Goal: Task Accomplishment & Management: Use online tool/utility

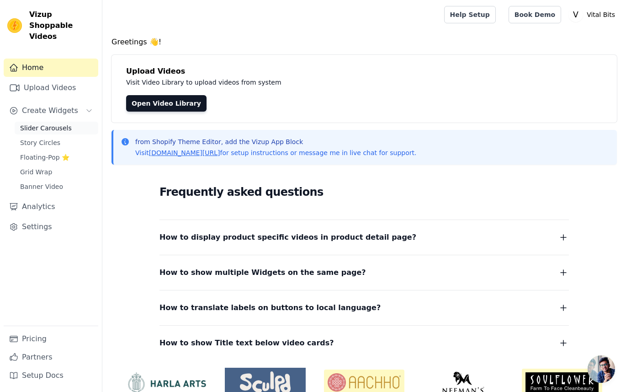
click at [39, 123] on span "Slider Carousels" at bounding box center [46, 127] width 52 height 9
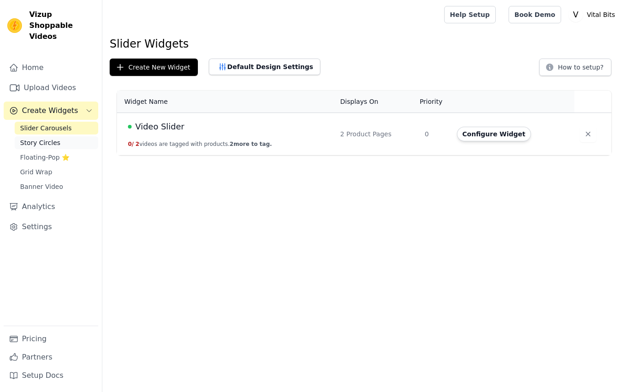
click at [41, 138] on span "Story Circles" at bounding box center [40, 142] width 40 height 9
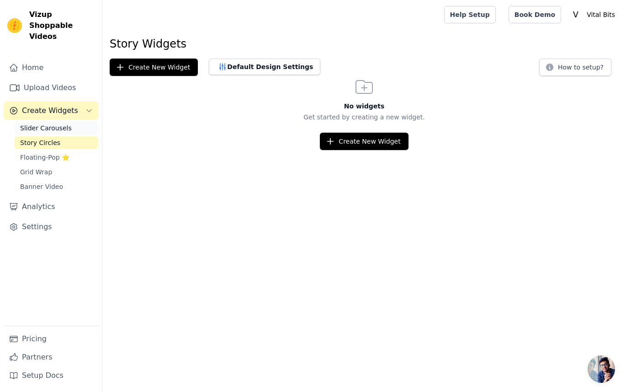
click at [47, 123] on span "Slider Carousels" at bounding box center [46, 127] width 52 height 9
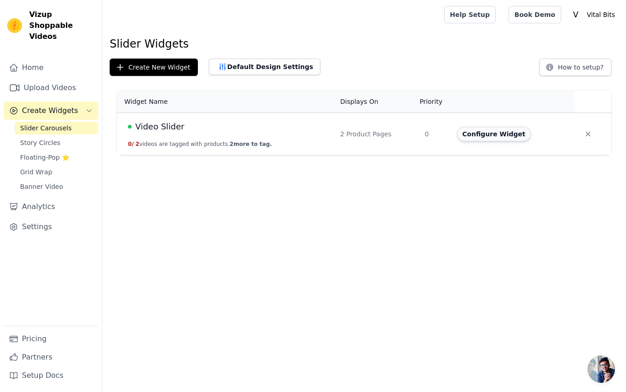
click at [506, 137] on button "Configure Widget" at bounding box center [494, 134] width 74 height 15
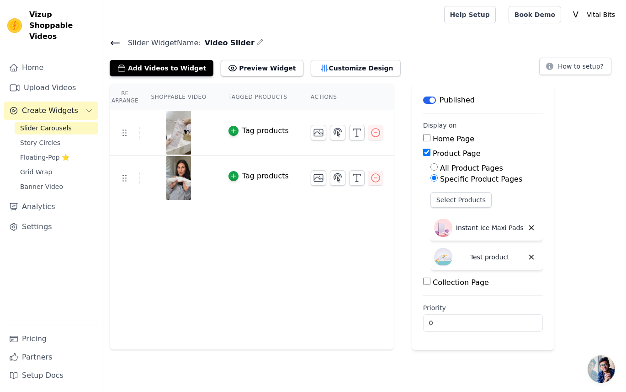
click at [257, 43] on icon "button" at bounding box center [260, 42] width 6 height 6
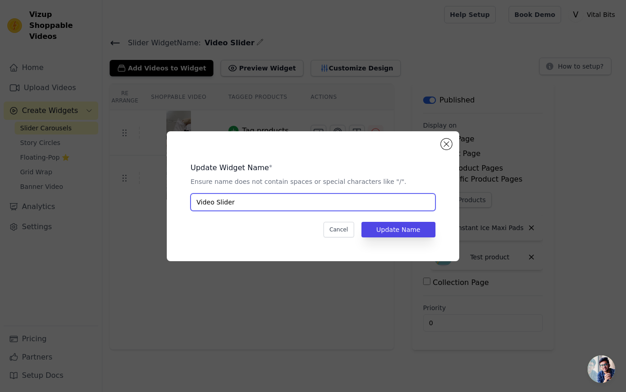
click at [242, 207] on input "Video Slider" at bounding box center [313, 201] width 245 height 17
type input "Maxi Pads Video Slider"
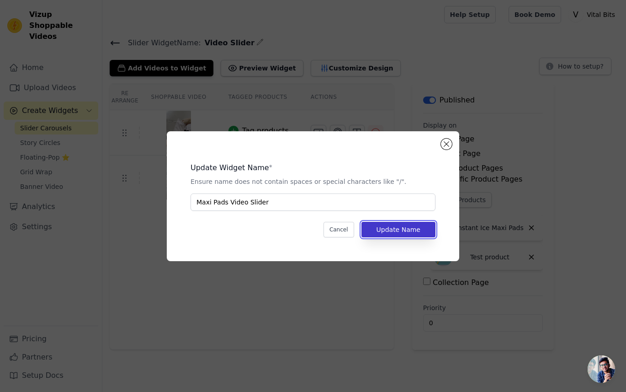
click at [390, 237] on button "Update Name" at bounding box center [399, 230] width 74 height 16
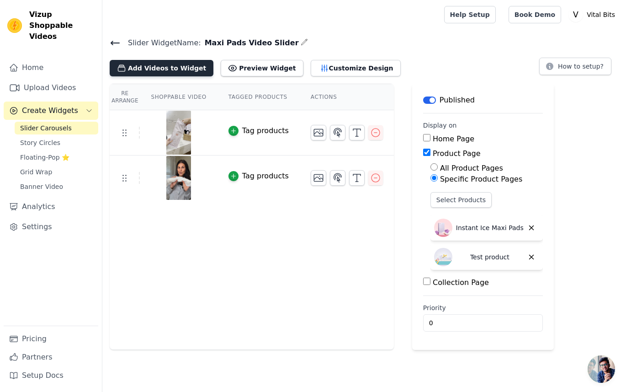
click at [170, 70] on button "Add Videos to Widget" at bounding box center [162, 68] width 104 height 16
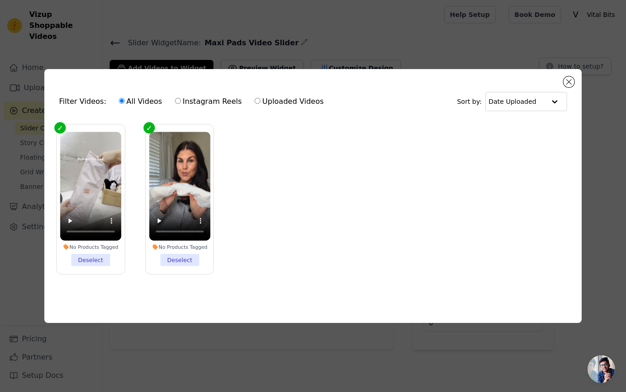
click at [205, 97] on label "Instagram Reels" at bounding box center [209, 102] width 68 height 12
click at [181, 98] on input "Instagram Reels" at bounding box center [178, 101] width 6 height 6
radio input "true"
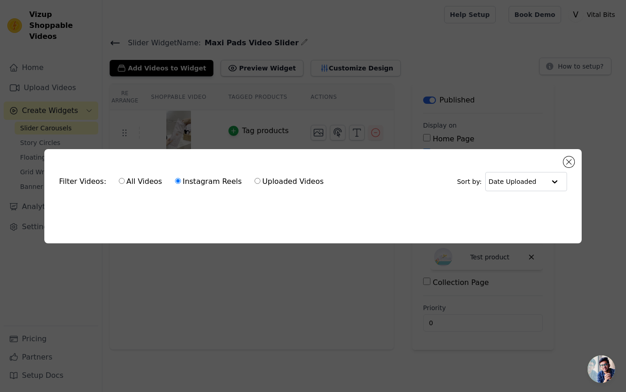
click at [144, 183] on label "All Videos" at bounding box center [140, 182] width 44 height 12
click at [125, 183] on input "All Videos" at bounding box center [122, 181] width 6 height 6
radio input "true"
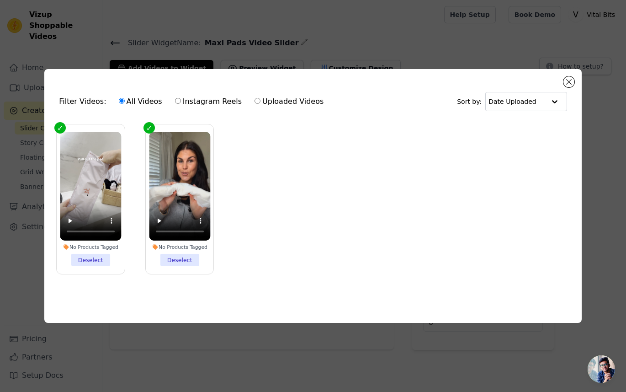
click at [206, 106] on label "Instagram Reels" at bounding box center [209, 102] width 68 height 12
click at [181, 104] on input "Instagram Reels" at bounding box center [178, 101] width 6 height 6
radio input "true"
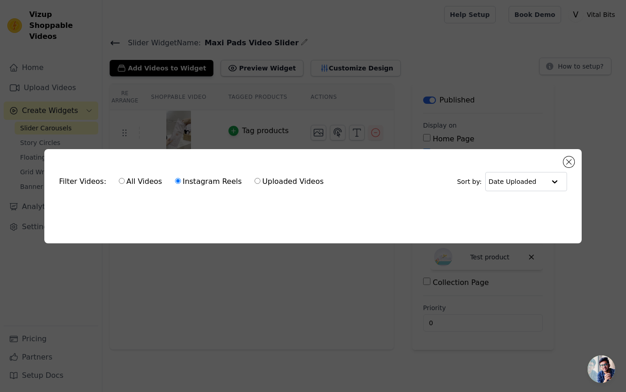
click at [268, 181] on label "Uploaded Videos" at bounding box center [289, 182] width 70 height 12
click at [261, 181] on input "Uploaded Videos" at bounding box center [258, 181] width 6 height 6
radio input "true"
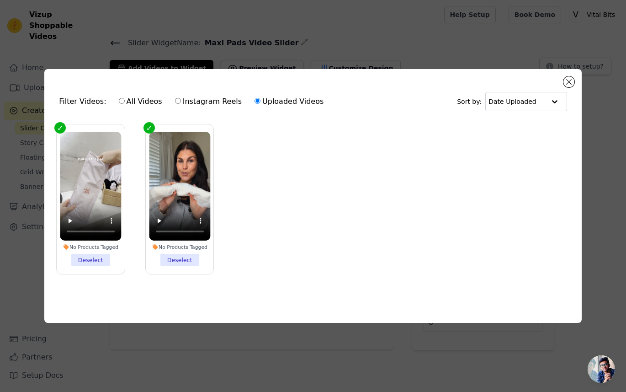
click at [215, 97] on label "Instagram Reels" at bounding box center [209, 102] width 68 height 12
click at [181, 98] on input "Instagram Reels" at bounding box center [178, 101] width 6 height 6
radio input "true"
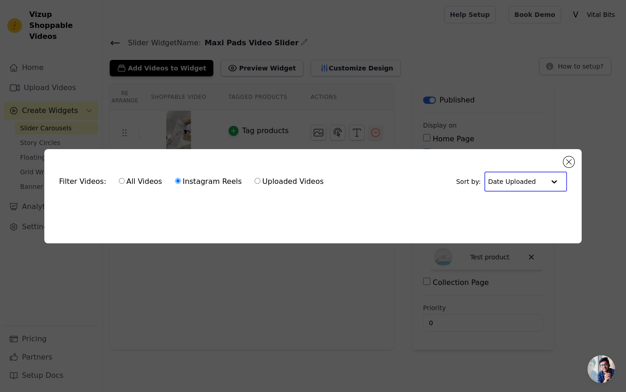
click at [510, 186] on input "text" at bounding box center [516, 181] width 57 height 18
click at [511, 213] on div "Date Created" at bounding box center [524, 210] width 79 height 11
click at [511, 184] on input "text" at bounding box center [519, 181] width 52 height 18
click at [514, 219] on div "Video Duration" at bounding box center [527, 221] width 74 height 11
click at [562, 165] on div "Filter Videos: All Videos Instagram Reels Uploaded Videos Sort by: Video Durati…" at bounding box center [313, 182] width 523 height 36
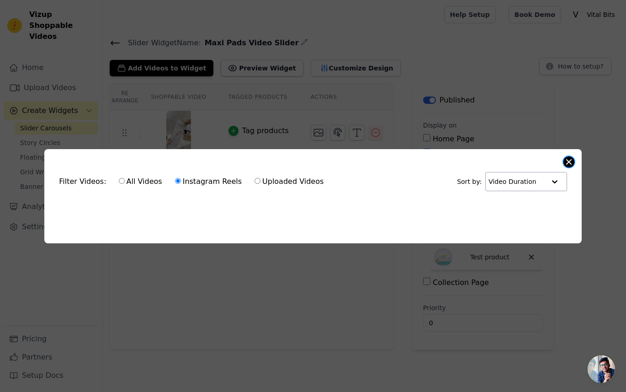
click at [565, 165] on button "Close modal" at bounding box center [569, 161] width 11 height 11
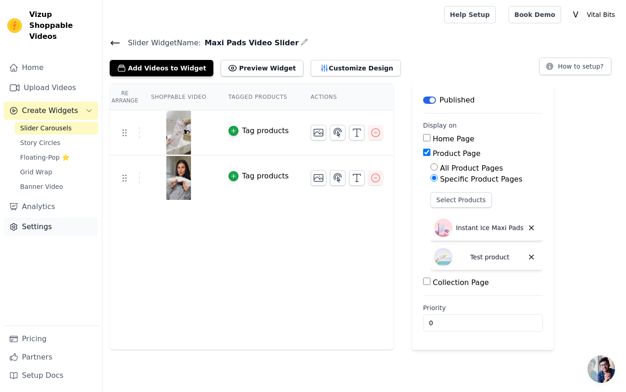
click at [40, 218] on link "Settings" at bounding box center [51, 227] width 95 height 18
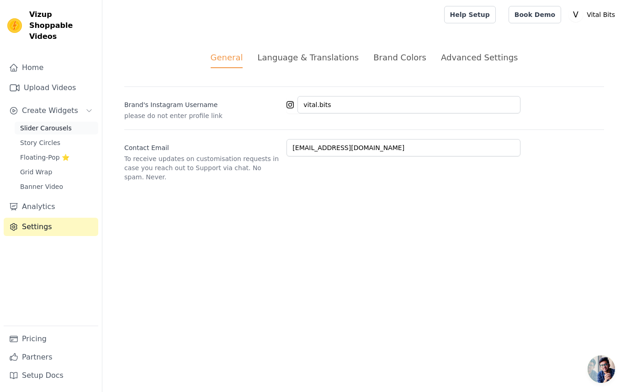
click at [45, 123] on span "Slider Carousels" at bounding box center [46, 127] width 52 height 9
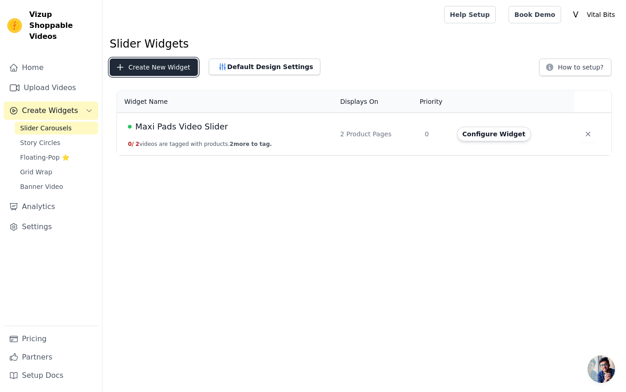
click at [165, 64] on button "Create New Widget" at bounding box center [154, 67] width 88 height 17
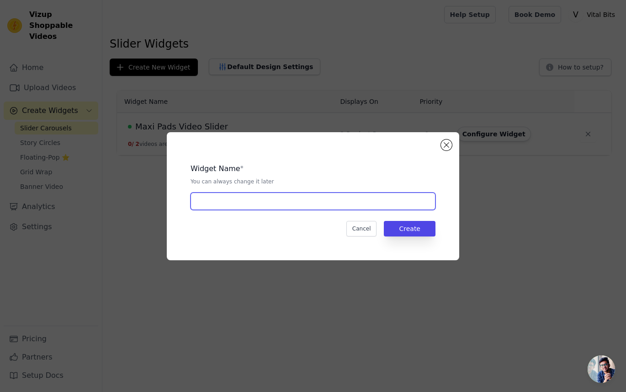
click at [387, 201] on input "text" at bounding box center [313, 200] width 245 height 17
type input "Peri Bottles Video Slider"
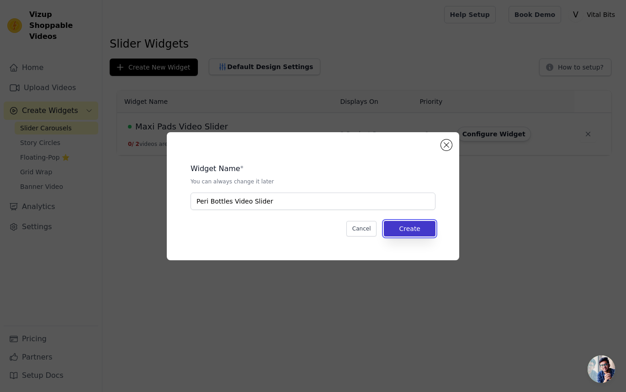
click at [401, 234] on button "Create" at bounding box center [410, 229] width 52 height 16
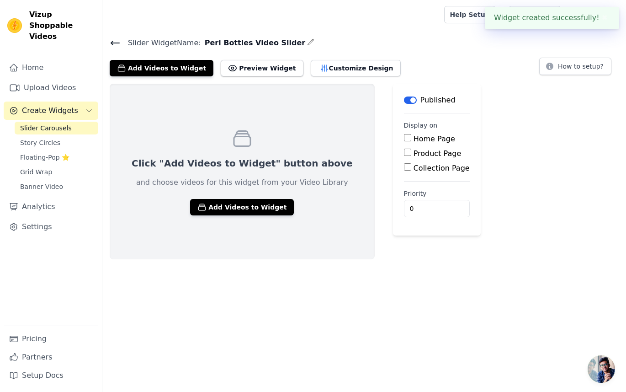
click at [414, 155] on label "Product Page" at bounding box center [438, 153] width 48 height 9
click at [404, 155] on input "Product Page" at bounding box center [407, 152] width 7 height 7
checkbox input "true"
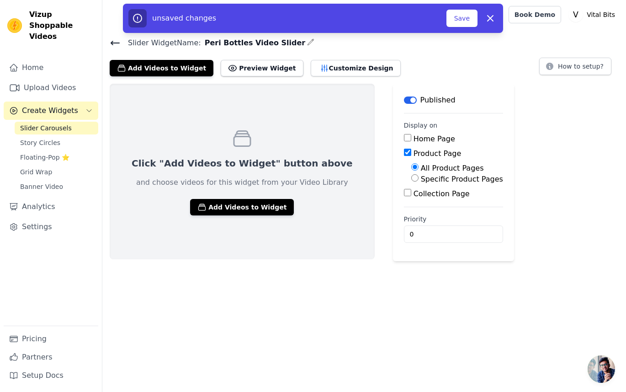
click at [421, 179] on label "Specific Product Pages" at bounding box center [462, 179] width 82 height 9
click at [411, 179] on input "Specific Product Pages" at bounding box center [414, 177] width 7 height 7
radio input "true"
click at [411, 204] on button "Select Products" at bounding box center [441, 200] width 61 height 16
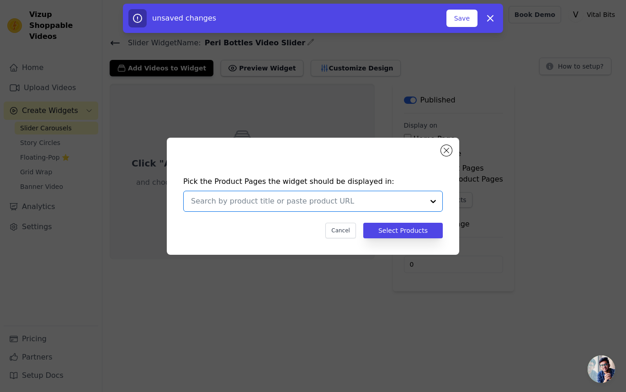
click at [394, 200] on input "text" at bounding box center [307, 201] width 233 height 11
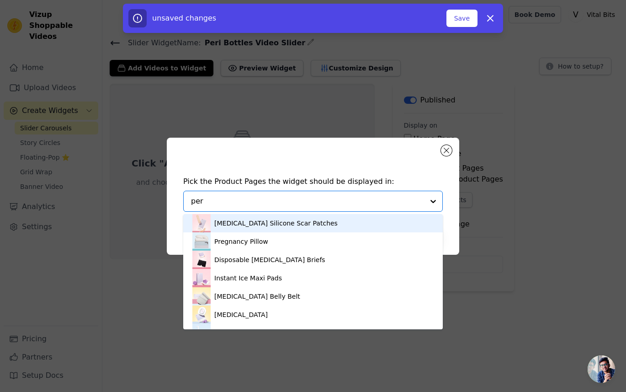
type input "peri"
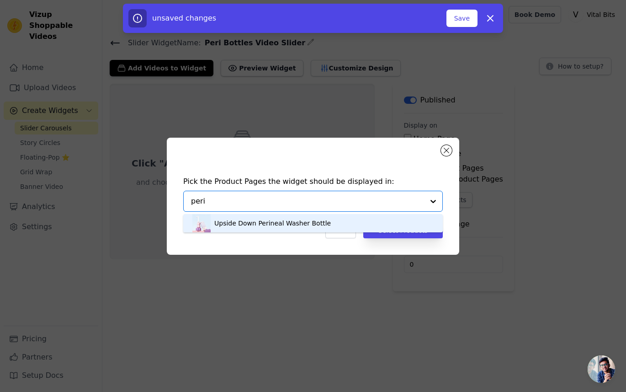
click at [348, 220] on div "Upside Down Perineal Washer Bottle" at bounding box center [312, 223] width 241 height 18
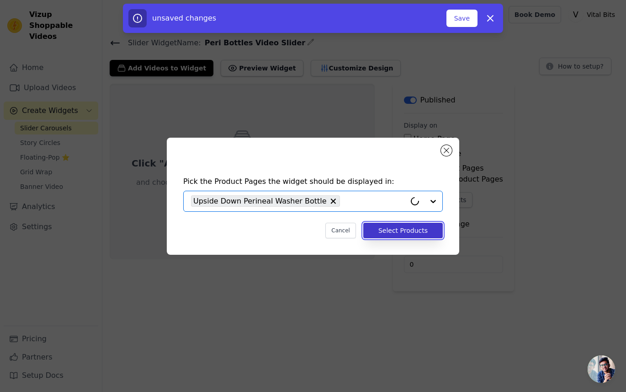
click at [393, 229] on button "Select Products" at bounding box center [403, 231] width 80 height 16
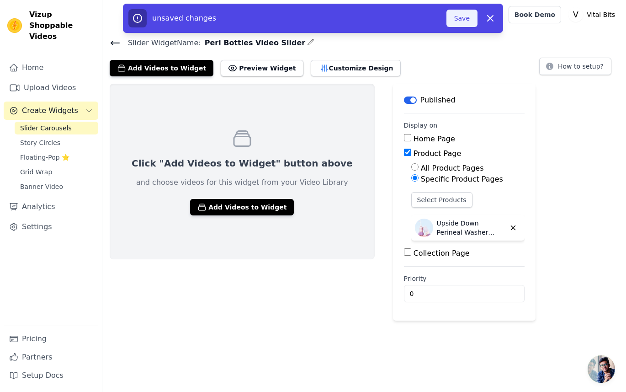
click at [465, 17] on button "Save" at bounding box center [462, 18] width 31 height 17
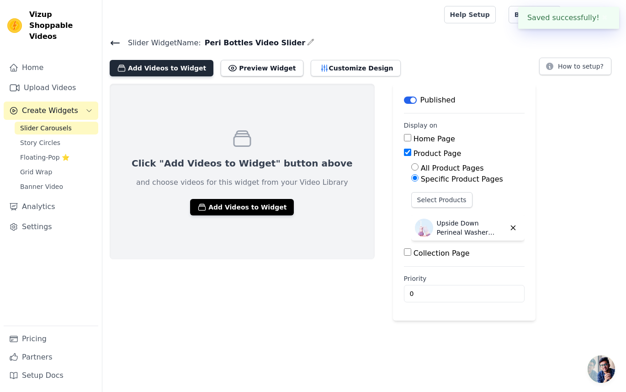
click at [176, 69] on button "Add Videos to Widget" at bounding box center [162, 68] width 104 height 16
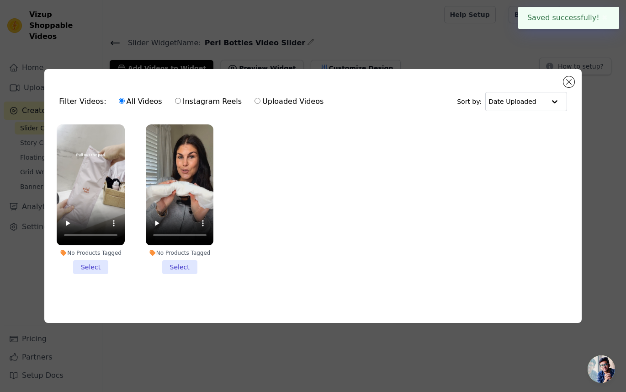
click at [187, 97] on label "Instagram Reels" at bounding box center [209, 102] width 68 height 12
click at [181, 98] on input "Instagram Reels" at bounding box center [178, 101] width 6 height 6
radio input "true"
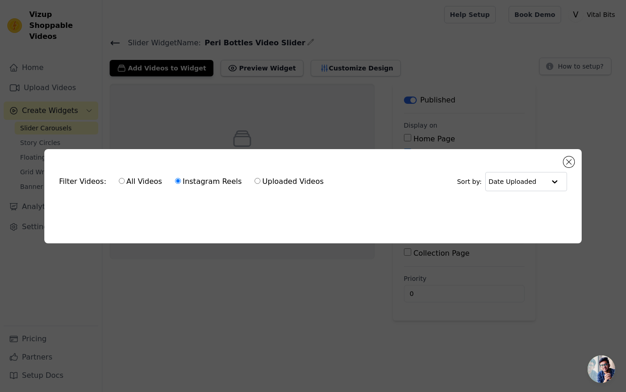
click at [150, 186] on label "All Videos" at bounding box center [140, 182] width 44 height 12
click at [125, 184] on input "All Videos" at bounding box center [122, 181] width 6 height 6
radio input "true"
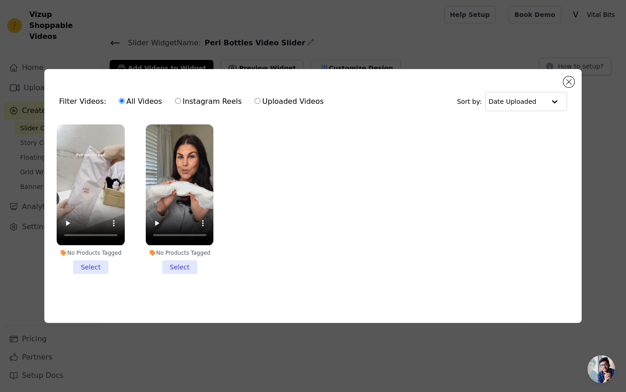
click at [204, 96] on label "Instagram Reels" at bounding box center [209, 102] width 68 height 12
click at [181, 98] on input "Instagram Reels" at bounding box center [178, 101] width 6 height 6
radio input "true"
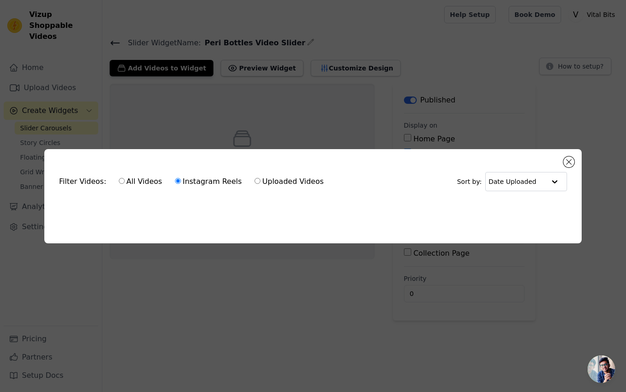
click at [273, 184] on label "Uploaded Videos" at bounding box center [289, 182] width 70 height 12
click at [261, 184] on input "Uploaded Videos" at bounding box center [258, 181] width 6 height 6
radio input "true"
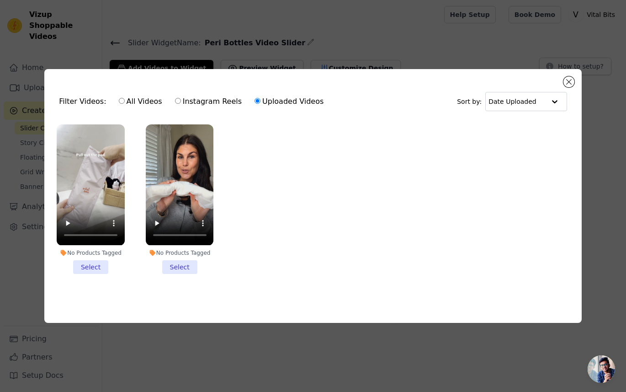
click at [155, 105] on label "All Videos" at bounding box center [140, 102] width 44 height 12
click at [125, 104] on input "All Videos" at bounding box center [122, 101] width 6 height 6
radio input "true"
click at [196, 104] on label "Instagram Reels" at bounding box center [209, 102] width 68 height 12
click at [181, 104] on input "Instagram Reels" at bounding box center [178, 101] width 6 height 6
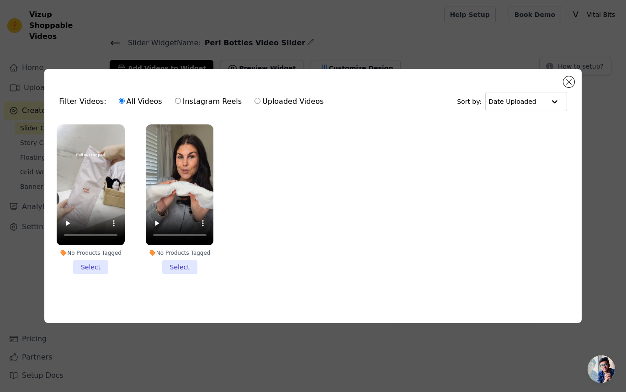
radio input "true"
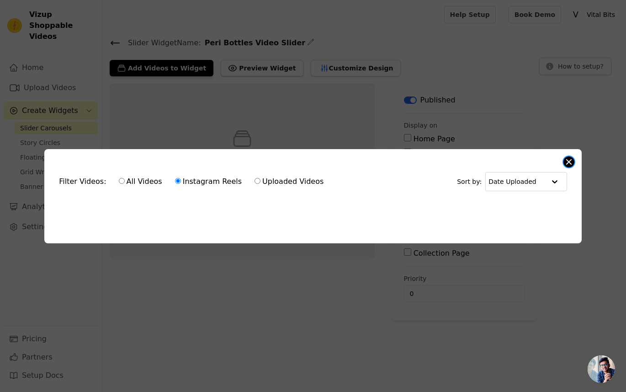
click at [572, 163] on button "Close modal" at bounding box center [569, 161] width 11 height 11
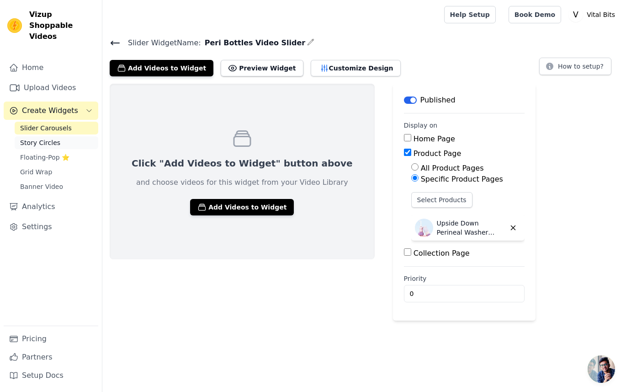
click at [32, 138] on span "Story Circles" at bounding box center [40, 142] width 40 height 9
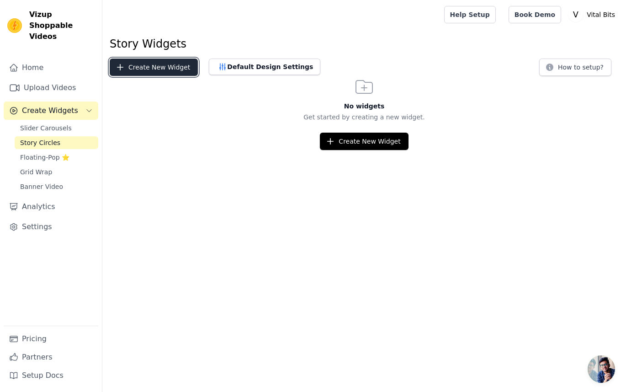
click at [148, 65] on button "Create New Widget" at bounding box center [154, 67] width 88 height 17
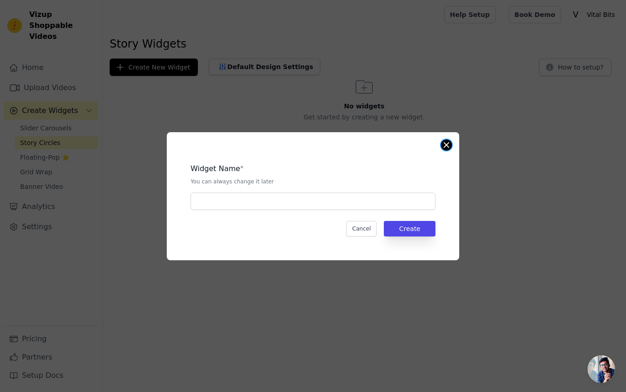
click at [448, 145] on button "Close modal" at bounding box center [446, 144] width 11 height 11
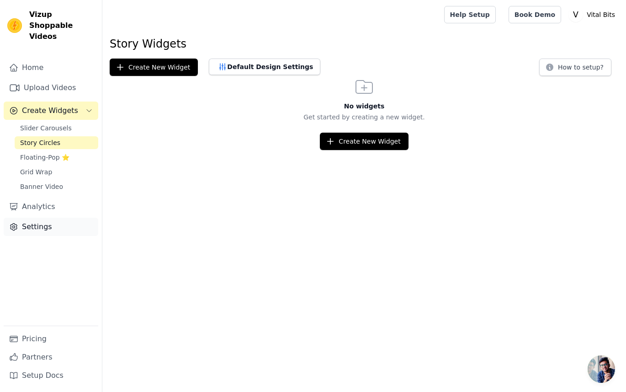
click at [33, 218] on link "Settings" at bounding box center [51, 227] width 95 height 18
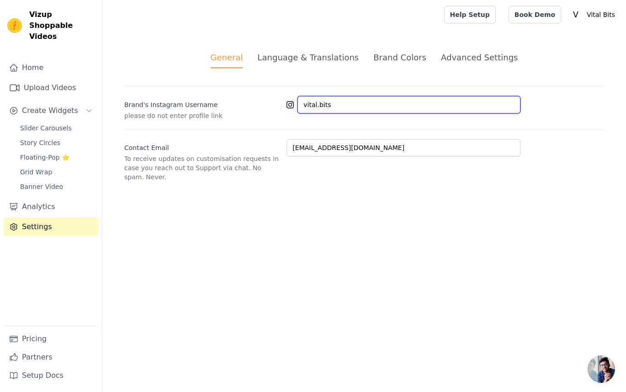
click at [308, 112] on input "vital.bits" at bounding box center [409, 104] width 223 height 17
click at [456, 48] on div "General Language & Translations Brand Colors Advanced Settings unsaved changes …" at bounding box center [364, 116] width 524 height 174
click at [456, 53] on div "Advanced Settings" at bounding box center [479, 57] width 77 height 12
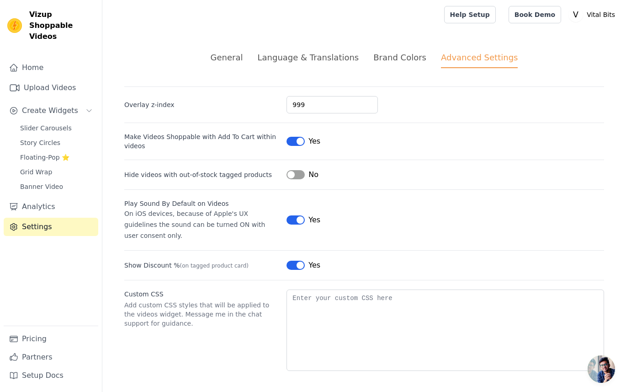
click at [233, 57] on div "General" at bounding box center [227, 57] width 32 height 12
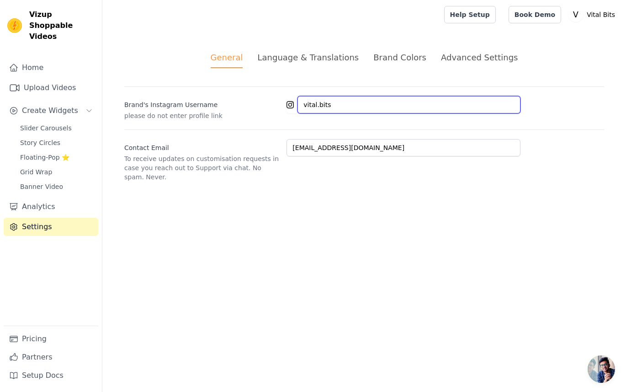
click at [300, 101] on input "vital.bits" at bounding box center [409, 104] width 223 height 17
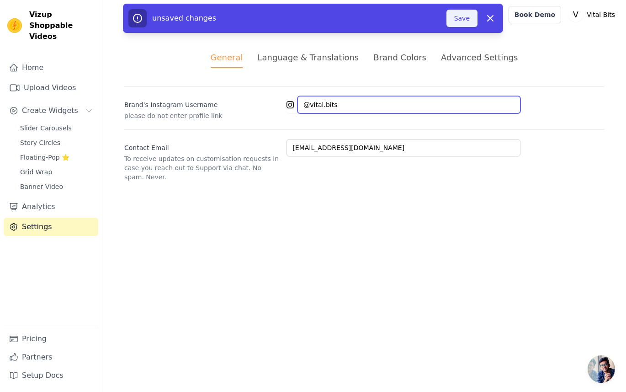
type input "@vital.bits"
click at [454, 19] on button "Save" at bounding box center [462, 18] width 31 height 17
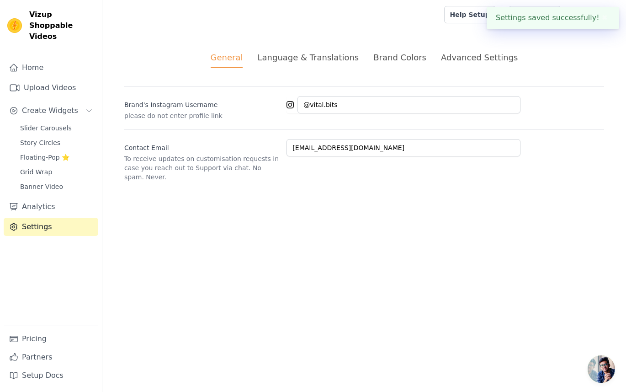
type input "vital.bits"
click at [51, 123] on span "Slider Carousels" at bounding box center [46, 127] width 52 height 9
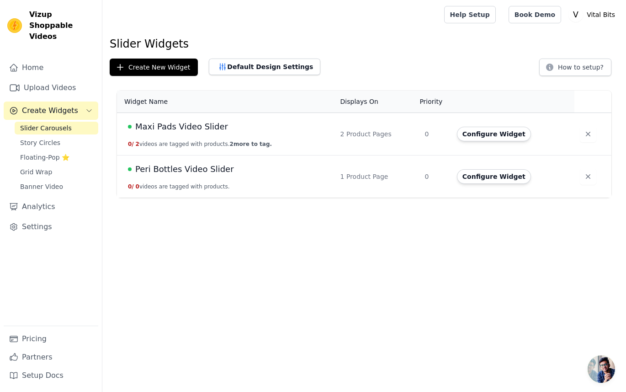
click at [203, 171] on span "Peri Bottles Video Slider" at bounding box center [184, 169] width 99 height 13
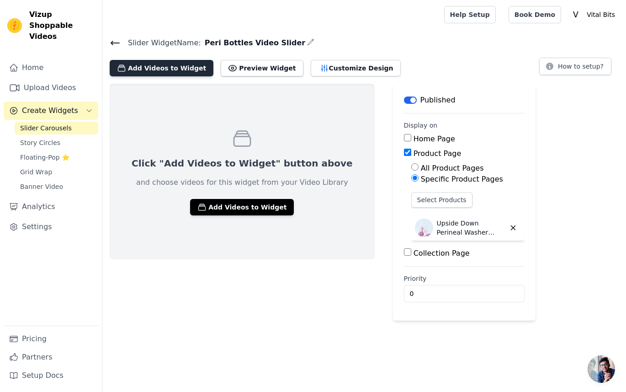
click at [177, 70] on button "Add Videos to Widget" at bounding box center [162, 68] width 104 height 16
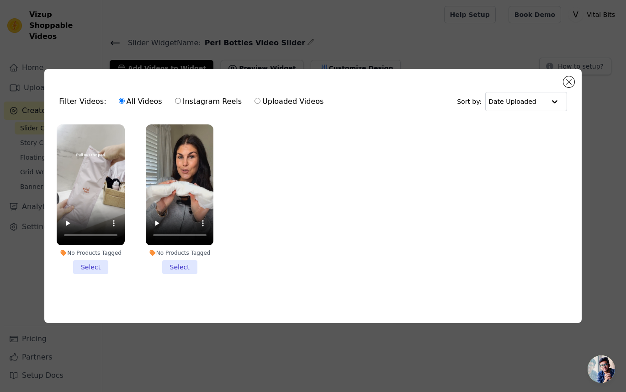
click at [186, 99] on label "Instagram Reels" at bounding box center [209, 102] width 68 height 12
click at [181, 99] on input "Instagram Reels" at bounding box center [178, 101] width 6 height 6
radio input "true"
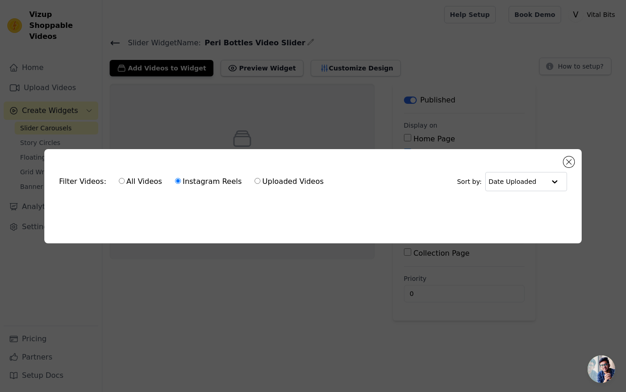
click at [559, 161] on div "Filter Videos: All Videos Instagram Reels Uploaded Videos Sort by: Date Uploade…" at bounding box center [312, 196] width 537 height 94
click at [567, 160] on button "Close modal" at bounding box center [569, 161] width 11 height 11
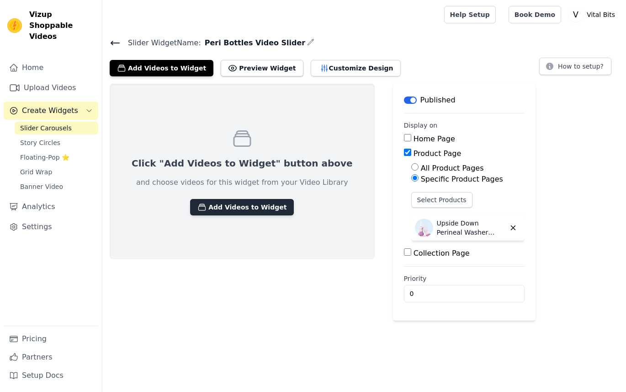
click at [228, 214] on button "Add Videos to Widget" at bounding box center [242, 207] width 104 height 16
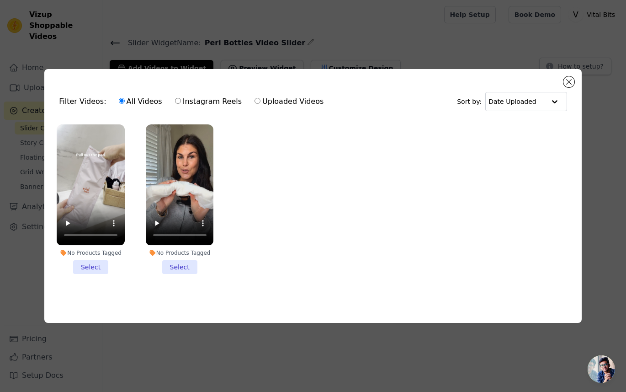
click at [196, 92] on div "All Videos Instagram Reels Uploaded Videos" at bounding box center [221, 101] width 215 height 21
click at [198, 107] on label "Instagram Reels" at bounding box center [209, 102] width 68 height 12
click at [181, 104] on input "Instagram Reels" at bounding box center [178, 101] width 6 height 6
radio input "true"
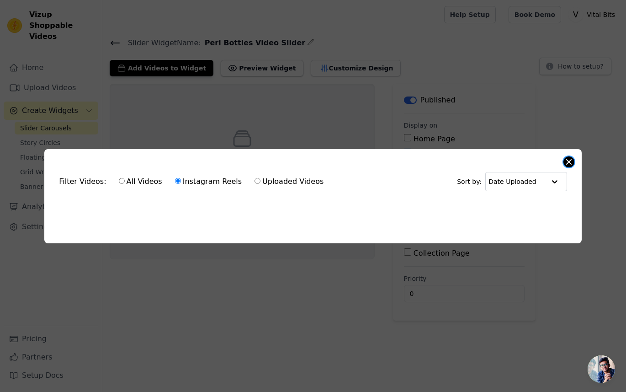
click at [565, 162] on button "Close modal" at bounding box center [569, 161] width 11 height 11
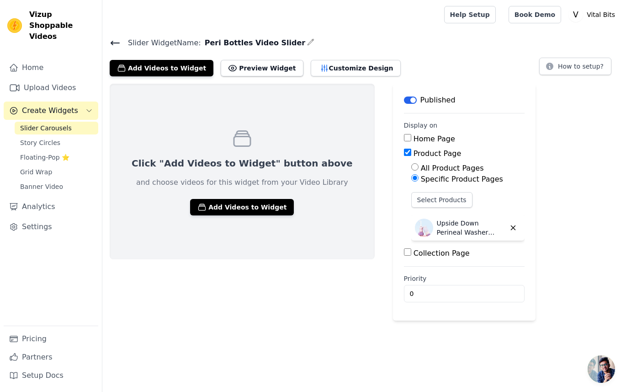
click at [421, 97] on p "Published" at bounding box center [438, 100] width 35 height 11
click at [404, 100] on button "Label" at bounding box center [410, 99] width 13 height 7
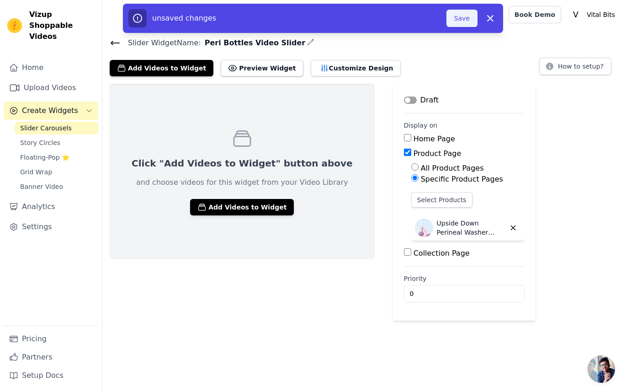
click at [472, 13] on button "Save" at bounding box center [462, 18] width 31 height 17
click at [457, 24] on button "Save" at bounding box center [462, 18] width 31 height 17
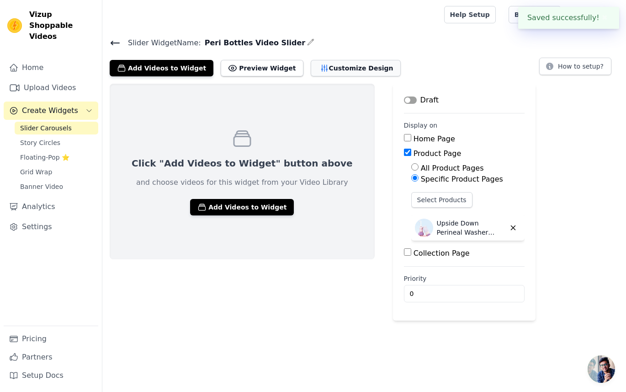
click at [349, 68] on button "Customize Design" at bounding box center [356, 68] width 90 height 16
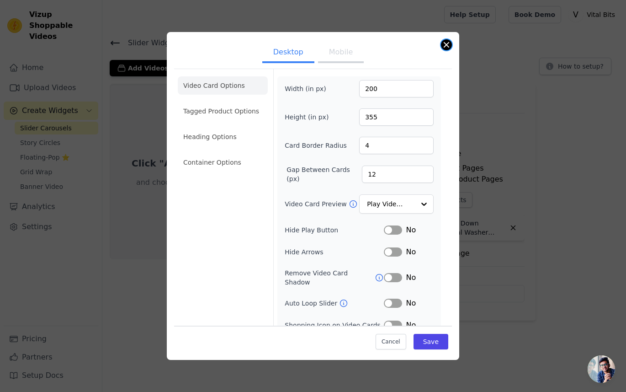
click at [442, 44] on button "Close modal" at bounding box center [446, 44] width 11 height 11
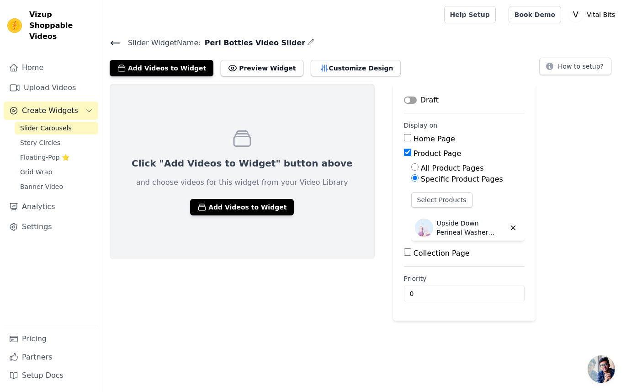
click at [113, 40] on icon at bounding box center [115, 42] width 11 height 11
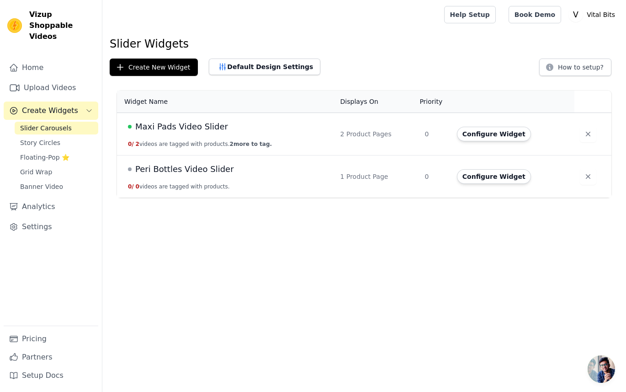
click at [193, 132] on span "Maxi Pads Video Slider" at bounding box center [181, 126] width 93 height 13
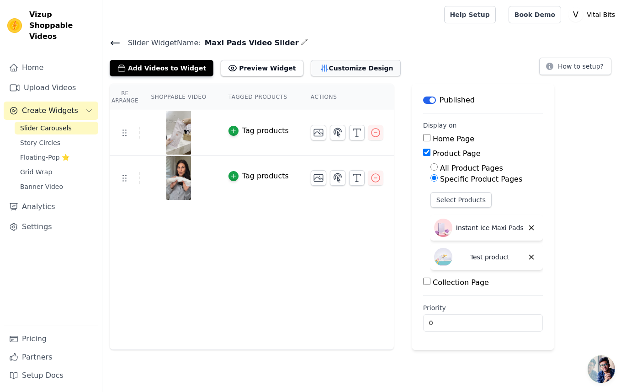
click at [337, 70] on button "Customize Design" at bounding box center [356, 68] width 90 height 16
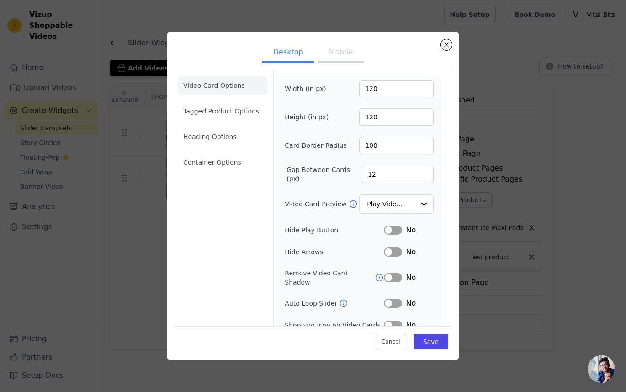
click at [454, 51] on div "Desktop Mobile Video Card Options Tagged Product Options Heading Options Contai…" at bounding box center [313, 196] width 293 height 328
click at [449, 43] on button "Close modal" at bounding box center [446, 44] width 11 height 11
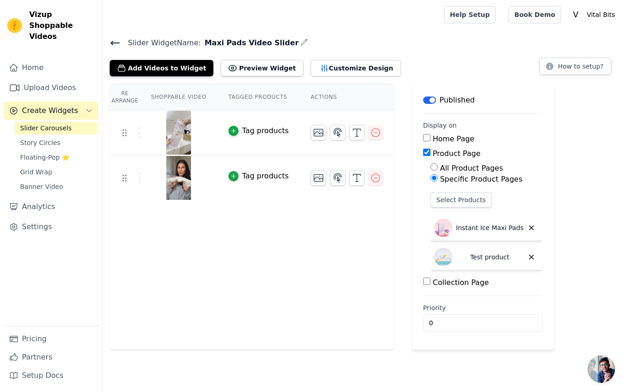
click at [123, 40] on span "Slider Widget Name:" at bounding box center [161, 42] width 80 height 11
click at [117, 40] on icon at bounding box center [115, 42] width 11 height 11
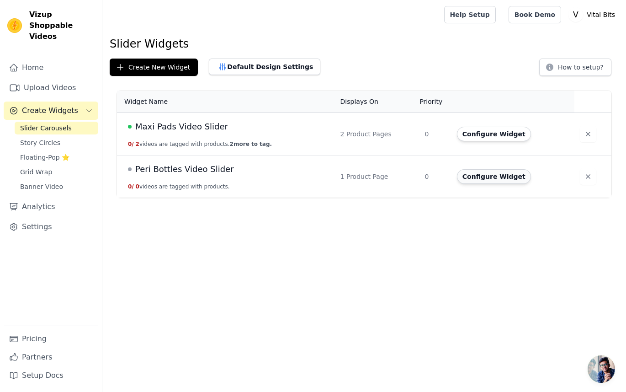
click at [493, 174] on button "Configure Widget" at bounding box center [494, 176] width 74 height 15
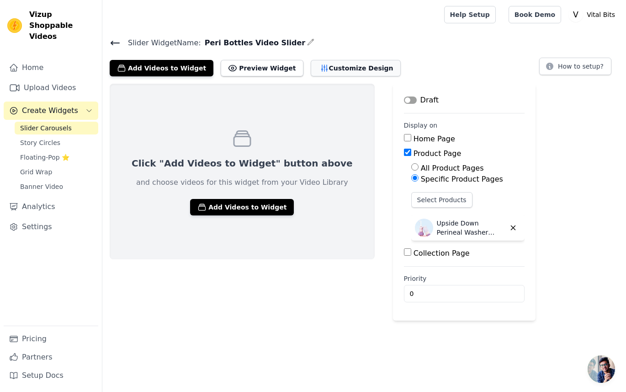
click at [351, 64] on button "Customize Design" at bounding box center [356, 68] width 90 height 16
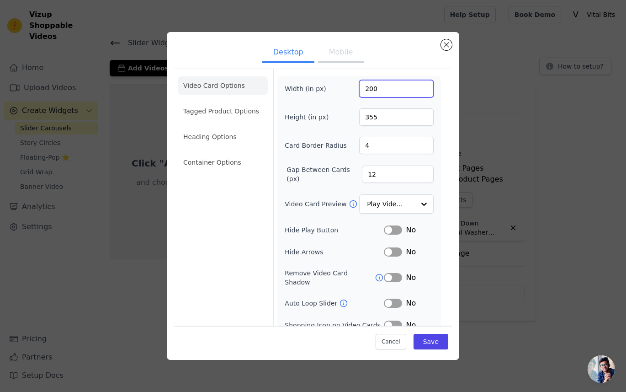
click at [390, 91] on input "200" at bounding box center [396, 88] width 75 height 17
type input "120"
click at [380, 113] on input "4801" at bounding box center [396, 116] width 75 height 17
drag, startPoint x: 380, startPoint y: 117, endPoint x: 338, endPoint y: 114, distance: 41.7
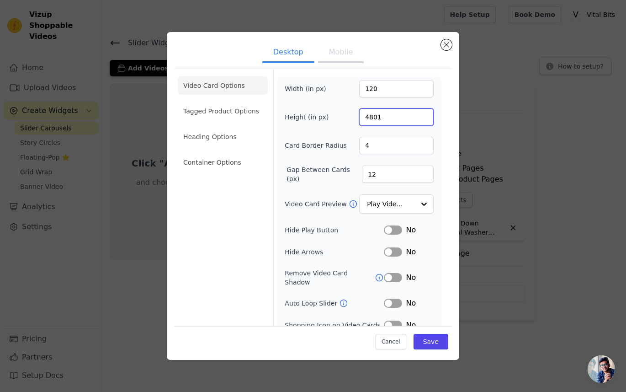
click at [338, 114] on div "Height (in px) 4801" at bounding box center [359, 116] width 149 height 17
type input "120"
drag, startPoint x: 368, startPoint y: 145, endPoint x: 358, endPoint y: 145, distance: 10.1
click at [359, 145] on input "4" at bounding box center [396, 145] width 75 height 17
type input "100"
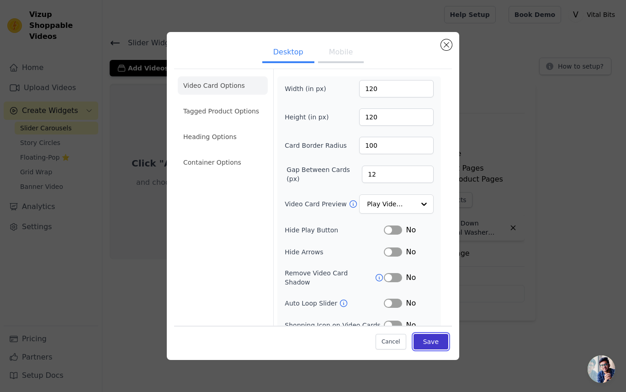
click at [431, 342] on button "Save" at bounding box center [431, 341] width 35 height 16
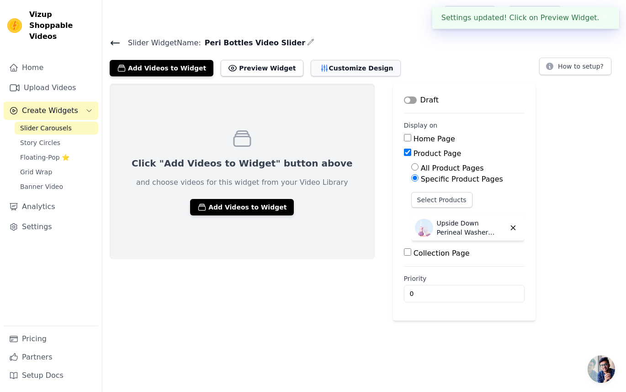
click at [338, 64] on button "Customize Design" at bounding box center [356, 68] width 90 height 16
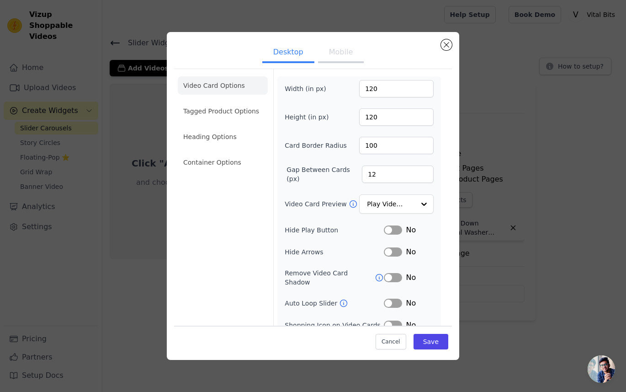
click at [124, 140] on div "Desktop Mobile Video Card Options Tagged Product Options Heading Options Contai…" at bounding box center [313, 196] width 597 height 358
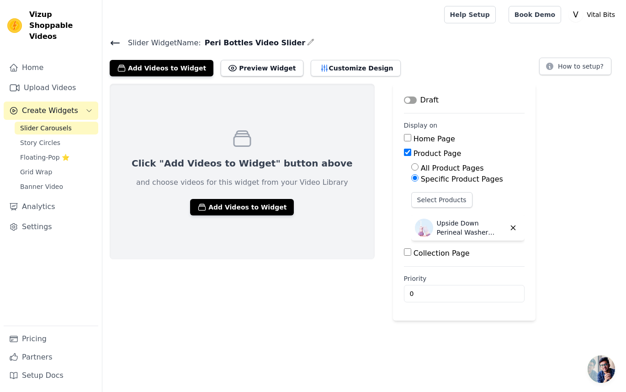
click at [113, 42] on icon at bounding box center [115, 43] width 8 height 4
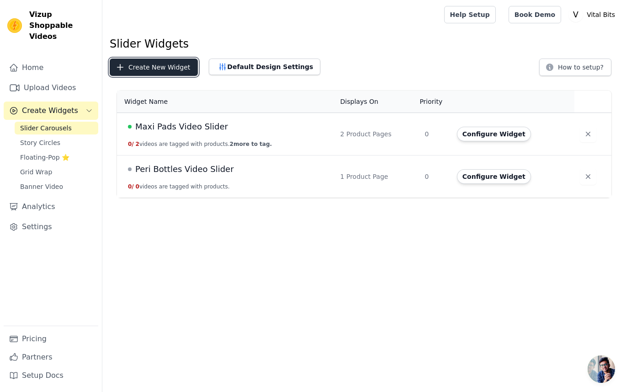
click at [163, 63] on button "Create New Widget" at bounding box center [154, 67] width 88 height 17
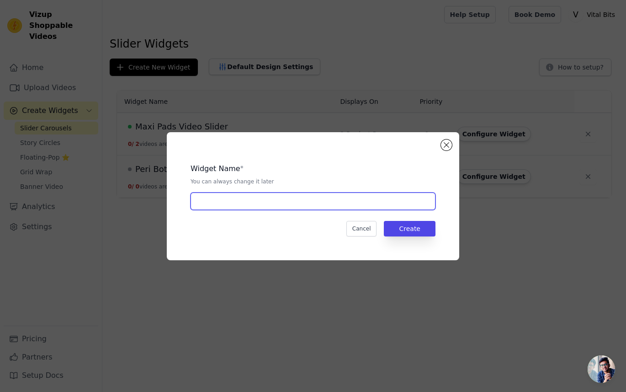
click at [275, 205] on input "text" at bounding box center [313, 200] width 245 height 17
paste input "Briefs"
type input "Briefs Video Slider"
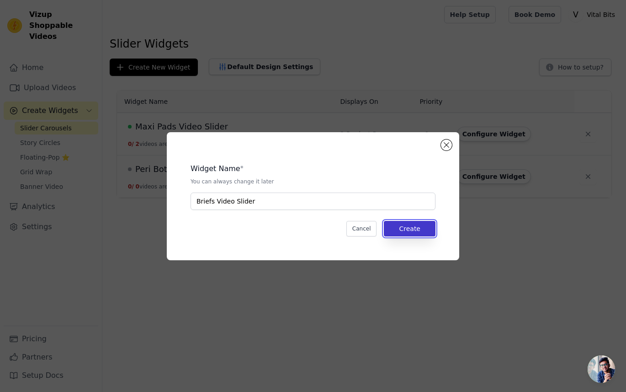
click at [414, 222] on button "Create" at bounding box center [410, 229] width 52 height 16
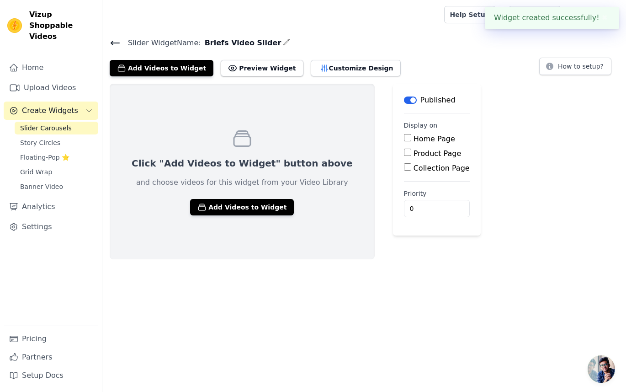
click at [393, 99] on main "Label Published Display on Home Page Product Page Collection Page Priority 0" at bounding box center [437, 160] width 88 height 152
click at [404, 98] on button "Label" at bounding box center [410, 99] width 13 height 7
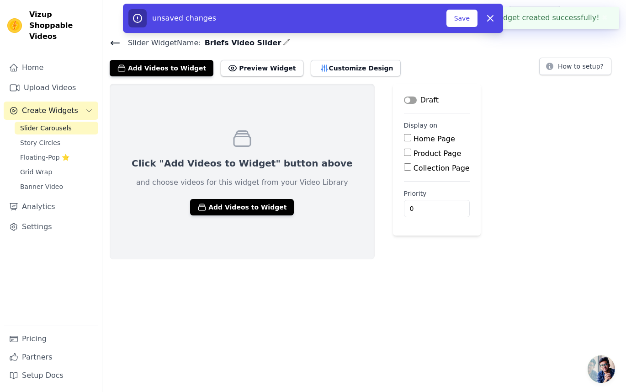
click at [414, 151] on label "Product Page" at bounding box center [438, 153] width 48 height 9
click at [404, 151] on input "Product Page" at bounding box center [407, 152] width 7 height 7
checkbox input "true"
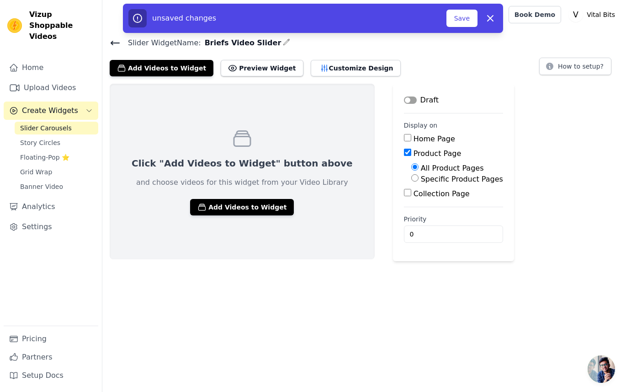
click at [421, 180] on label "Specific Product Pages" at bounding box center [462, 179] width 82 height 9
click at [411, 180] on input "Specific Product Pages" at bounding box center [414, 177] width 7 height 7
radio input "true"
click at [411, 198] on button "Select Products" at bounding box center [441, 200] width 61 height 16
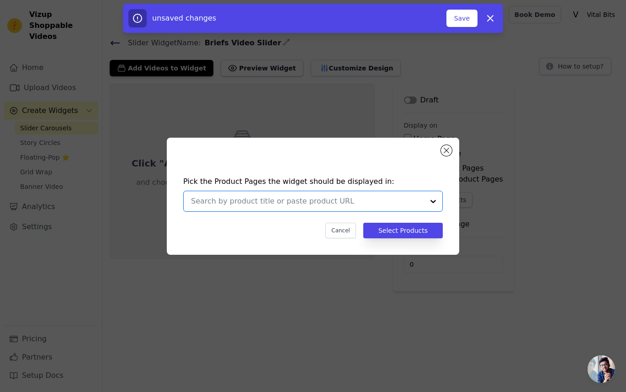
click at [374, 202] on input "text" at bounding box center [307, 201] width 233 height 11
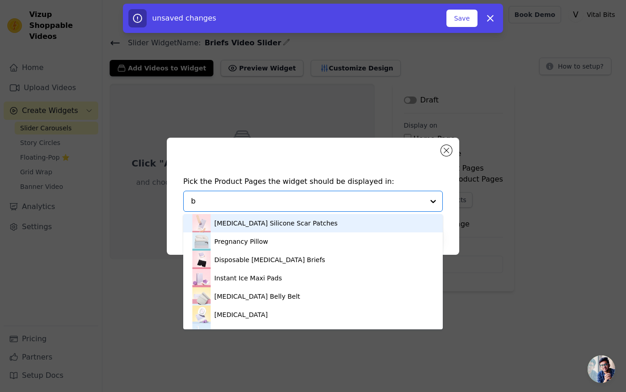
type input "br"
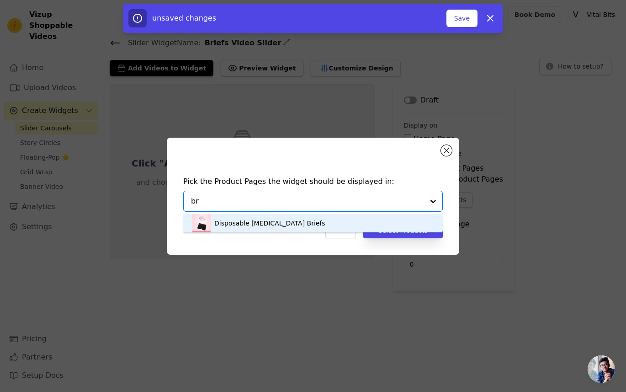
click at [348, 218] on div "Disposable Postpartum Briefs" at bounding box center [312, 223] width 241 height 18
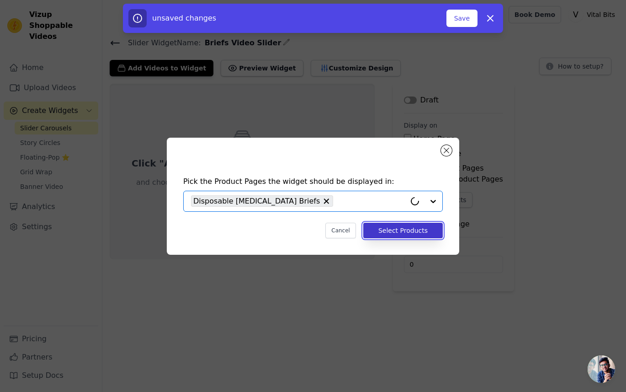
click at [412, 224] on button "Select Products" at bounding box center [403, 231] width 80 height 16
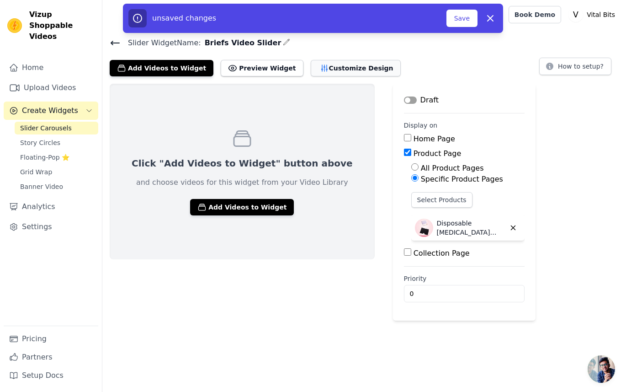
click at [313, 66] on button "Customize Design" at bounding box center [356, 68] width 90 height 16
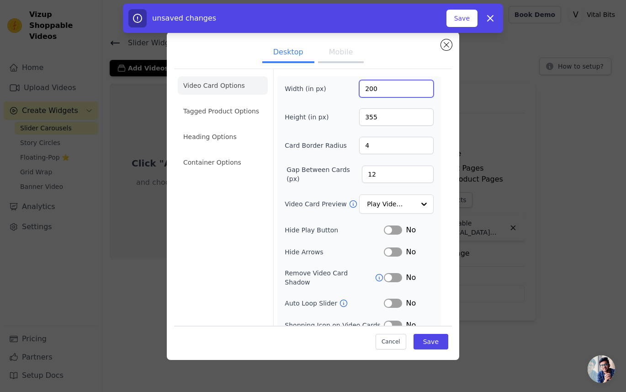
click at [387, 84] on input "200" at bounding box center [396, 88] width 75 height 17
type input "120"
click at [385, 118] on input "355" at bounding box center [396, 116] width 75 height 17
click at [367, 121] on input "480" at bounding box center [396, 116] width 75 height 17
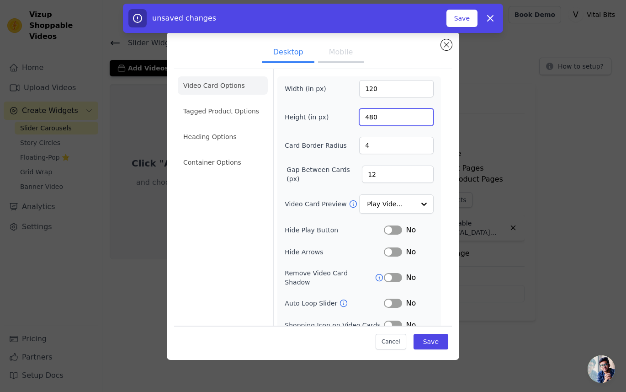
click at [367, 121] on input "480" at bounding box center [396, 116] width 75 height 17
type input "120"
click at [379, 153] on input "4" at bounding box center [396, 145] width 75 height 17
type input "100"
click at [425, 336] on button "Save" at bounding box center [431, 341] width 35 height 16
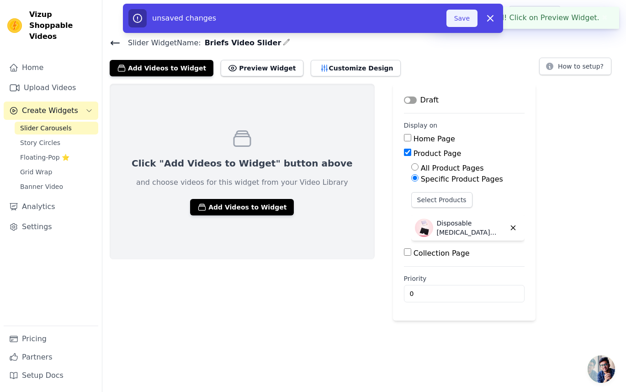
click at [462, 16] on button "Save" at bounding box center [462, 18] width 31 height 17
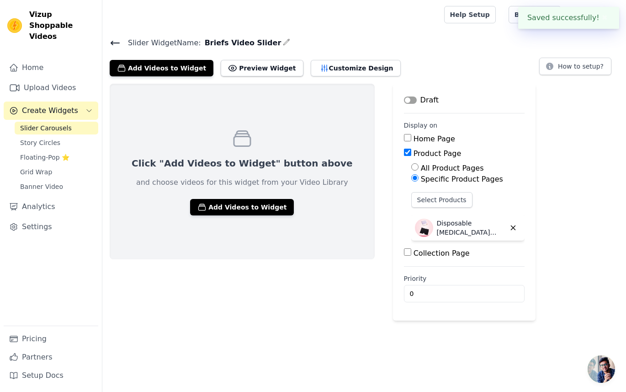
click at [116, 44] on icon at bounding box center [115, 42] width 11 height 11
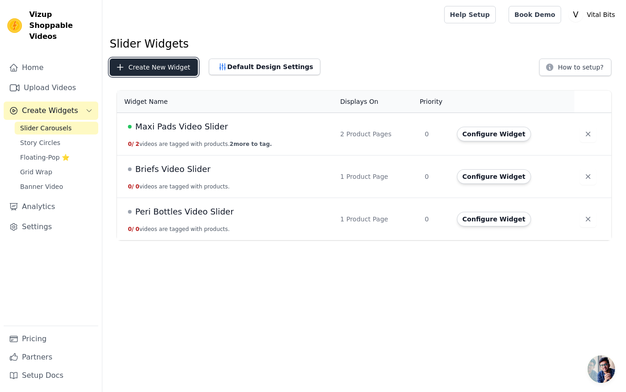
click at [177, 64] on button "Create New Widget" at bounding box center [154, 67] width 88 height 17
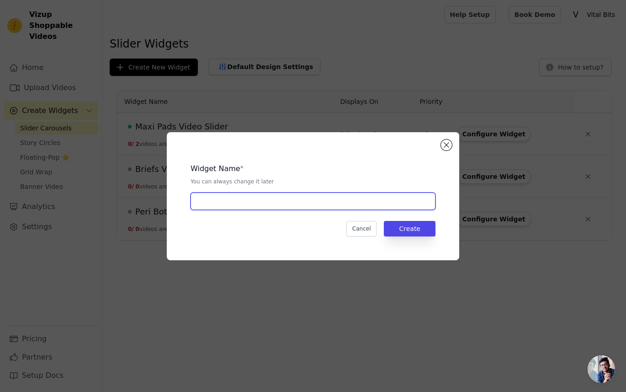
click at [256, 203] on input "text" at bounding box center [313, 200] width 245 height 17
paste input "Sitz Bath"
type input "Sitz Bath Video Slider"
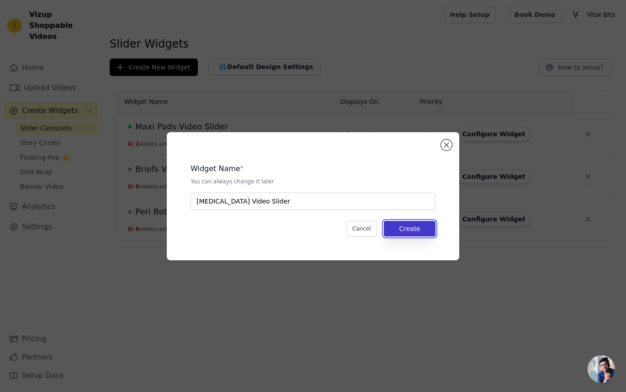
click at [393, 224] on button "Create" at bounding box center [410, 229] width 52 height 16
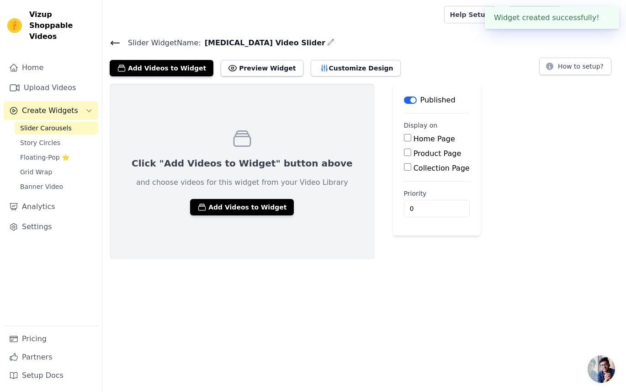
click at [414, 153] on label "Product Page" at bounding box center [438, 153] width 48 height 9
click at [410, 153] on input "Product Page" at bounding box center [407, 152] width 7 height 7
checkbox input "true"
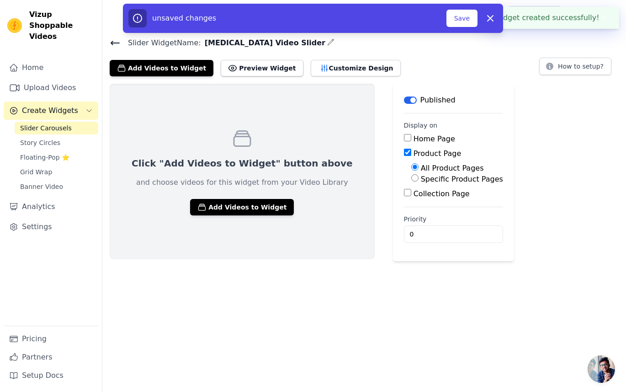
click at [411, 183] on div "Specific Product Pages" at bounding box center [457, 179] width 92 height 11
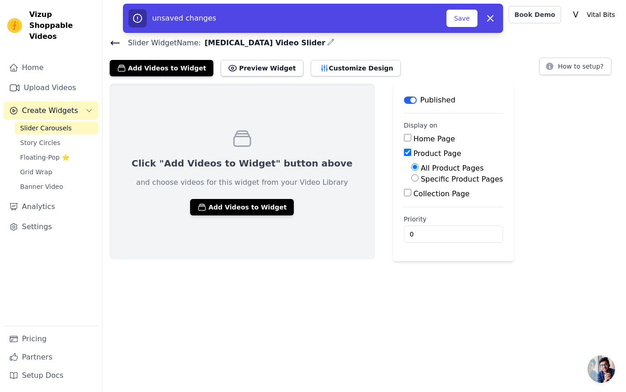
click at [421, 179] on label "Specific Product Pages" at bounding box center [462, 179] width 82 height 9
click at [411, 179] on input "Specific Product Pages" at bounding box center [414, 177] width 7 height 7
radio input "true"
click at [411, 199] on button "Select Products" at bounding box center [441, 200] width 61 height 16
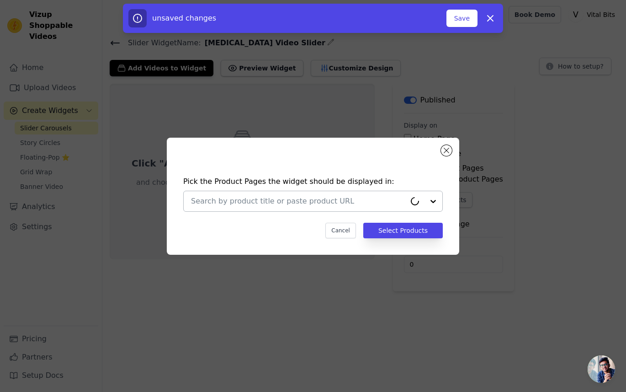
click at [388, 199] on input "text" at bounding box center [298, 201] width 215 height 11
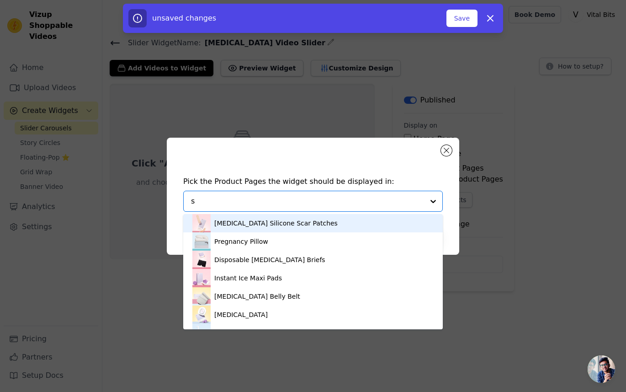
type input "si"
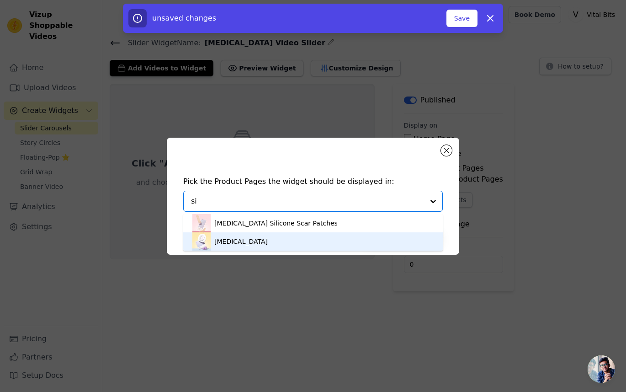
click at [330, 235] on div "Sitz Bath" at bounding box center [312, 241] width 241 height 18
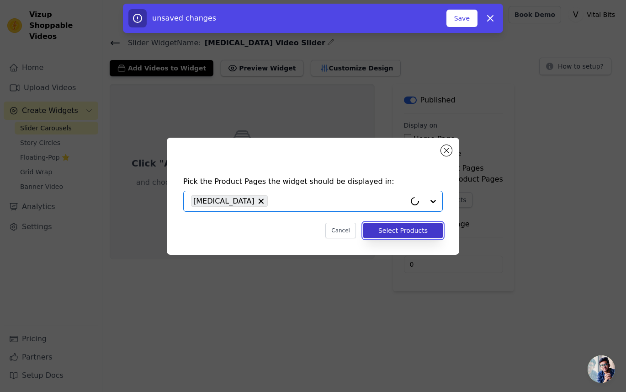
click at [391, 225] on button "Select Products" at bounding box center [403, 231] width 80 height 16
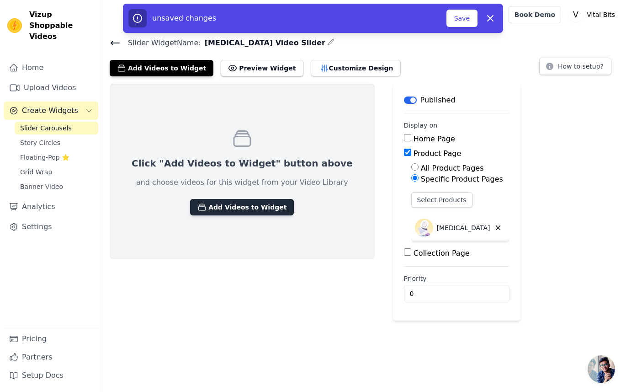
click at [217, 209] on button "Add Videos to Widget" at bounding box center [242, 207] width 104 height 16
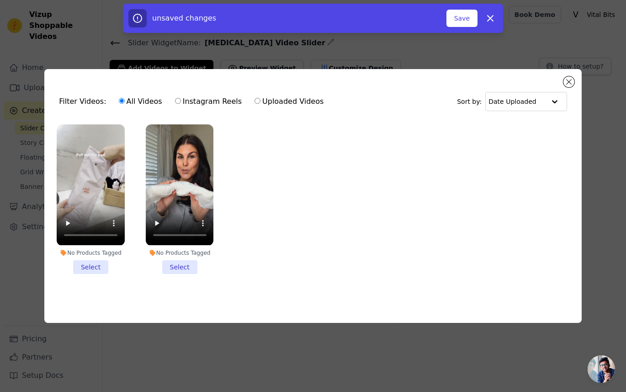
click at [188, 105] on label "Instagram Reels" at bounding box center [209, 102] width 68 height 12
click at [181, 104] on input "Instagram Reels" at bounding box center [178, 101] width 6 height 6
radio input "true"
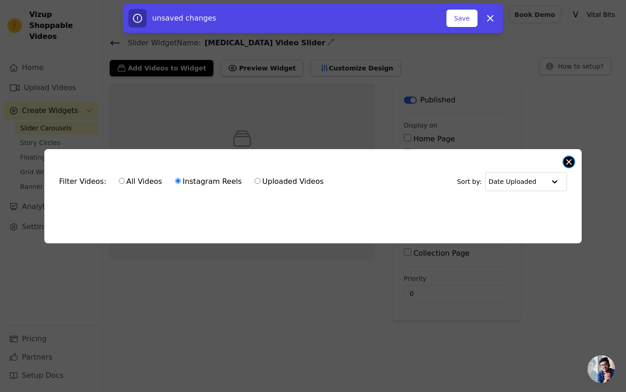
click at [569, 162] on button "Close modal" at bounding box center [569, 161] width 11 height 11
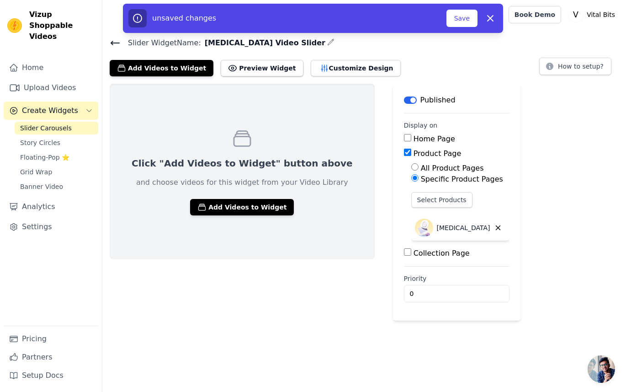
click at [421, 103] on p "Published" at bounding box center [438, 100] width 35 height 11
click at [404, 98] on button "Label" at bounding box center [410, 99] width 13 height 7
click at [346, 70] on button "Customize Design" at bounding box center [356, 68] width 90 height 16
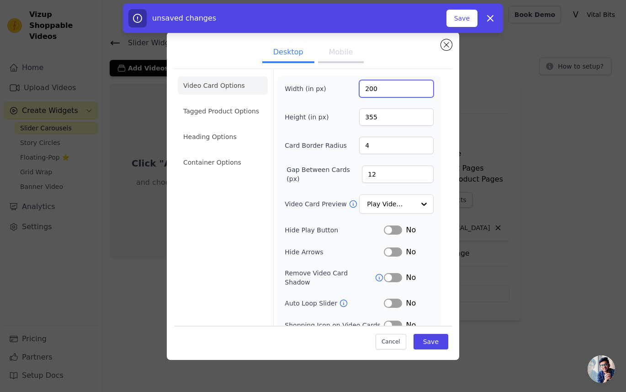
click at [373, 90] on input "200" at bounding box center [396, 88] width 75 height 17
type input "120"
click at [369, 112] on input "355" at bounding box center [396, 116] width 75 height 17
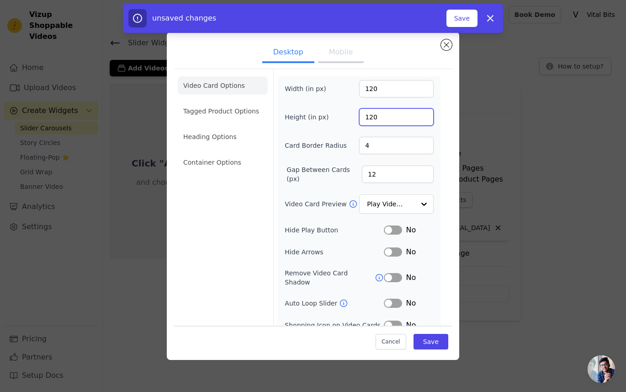
type input "120"
click at [371, 145] on input "4" at bounding box center [396, 145] width 75 height 17
type input "100"
click at [437, 343] on button "Save" at bounding box center [431, 341] width 35 height 16
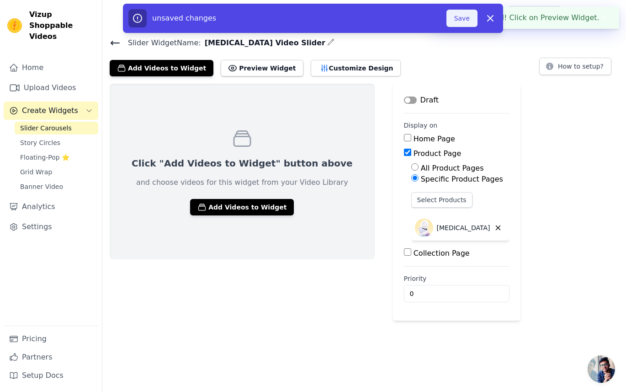
click at [459, 20] on button "Save" at bounding box center [462, 18] width 31 height 17
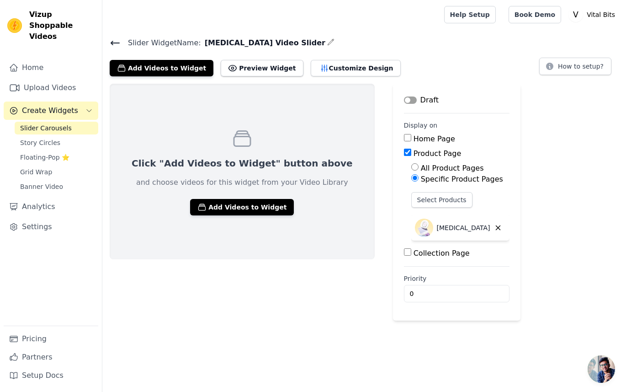
click at [114, 44] on icon at bounding box center [115, 42] width 11 height 11
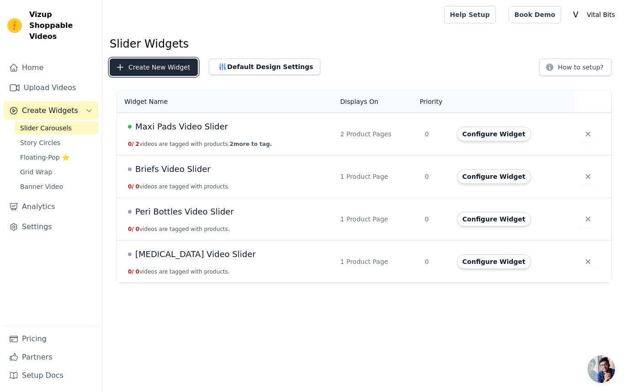
click at [165, 73] on button "Create New Widget" at bounding box center [154, 67] width 88 height 17
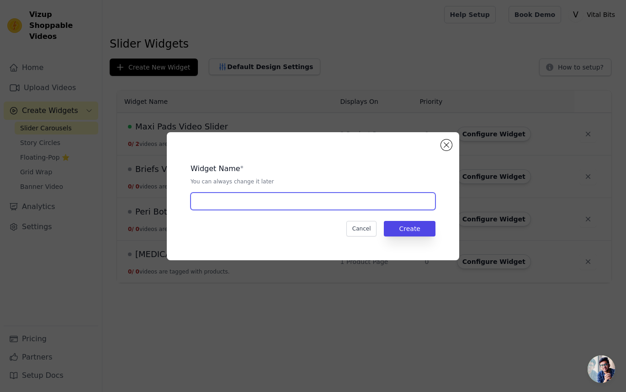
click at [234, 199] on input "text" at bounding box center [313, 200] width 245 height 17
paste input "Belly Belt"
type input "Belly Belt Video Slider"
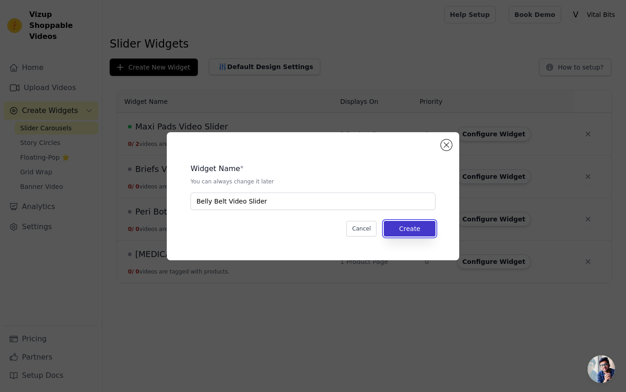
click at [410, 228] on button "Create" at bounding box center [410, 229] width 52 height 16
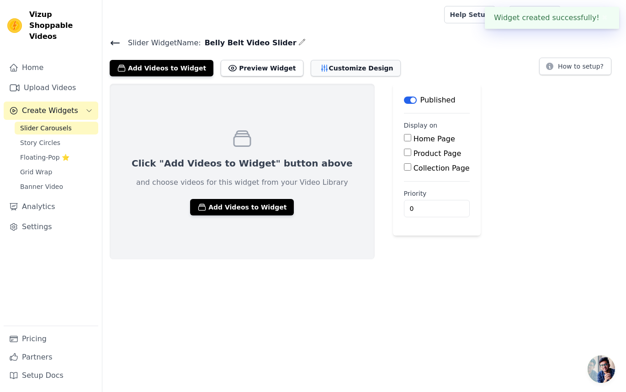
click at [316, 63] on button "Customize Design" at bounding box center [356, 68] width 90 height 16
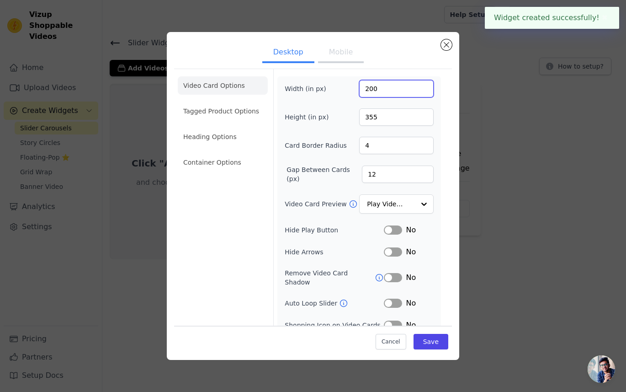
click at [402, 91] on input "200" at bounding box center [396, 88] width 75 height 17
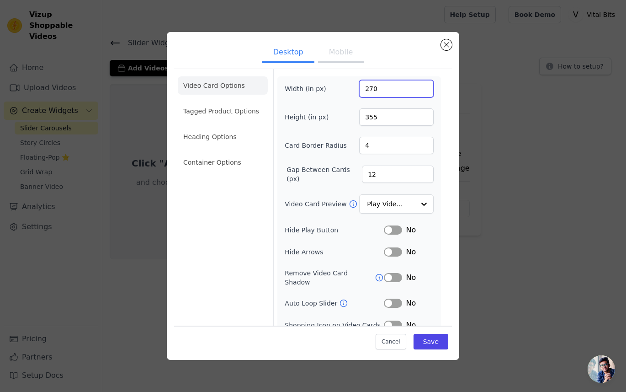
click at [367, 92] on input "270" at bounding box center [396, 88] width 75 height 17
type input "120"
click at [366, 113] on input "355" at bounding box center [396, 116] width 75 height 17
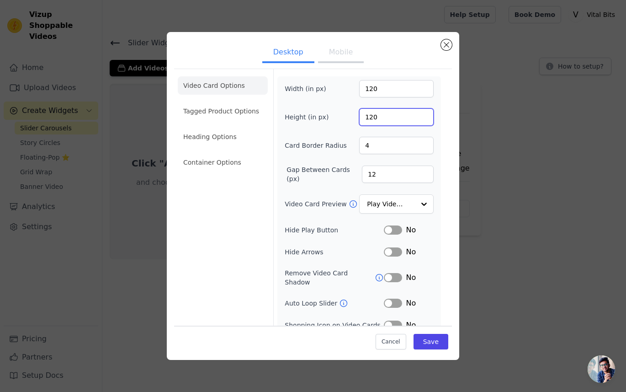
type input "120"
click at [374, 151] on input "4" at bounding box center [396, 145] width 75 height 17
type input "100"
click at [429, 342] on button "Save" at bounding box center [431, 341] width 35 height 16
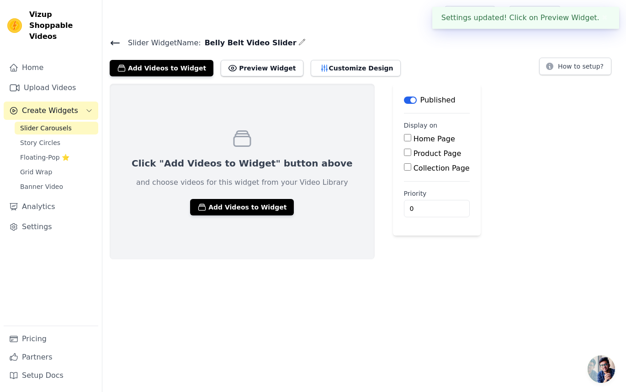
click at [414, 155] on label "Product Page" at bounding box center [438, 153] width 48 height 9
click at [404, 155] on input "Product Page" at bounding box center [407, 152] width 7 height 7
checkbox input "true"
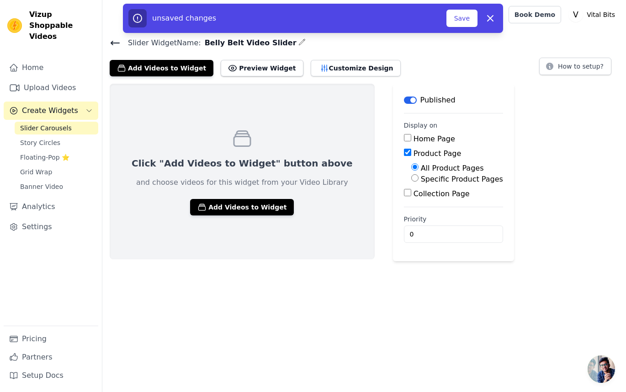
click at [421, 180] on label "Specific Product Pages" at bounding box center [462, 179] width 82 height 9
click at [411, 180] on input "Specific Product Pages" at bounding box center [414, 177] width 7 height 7
radio input "true"
click at [411, 201] on button "Select Products" at bounding box center [441, 200] width 61 height 16
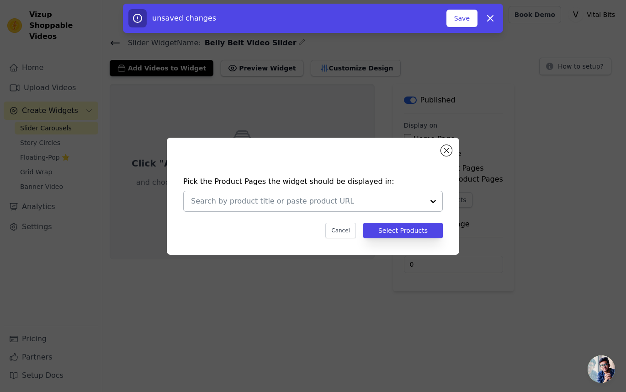
click at [330, 193] on div at bounding box center [307, 201] width 233 height 20
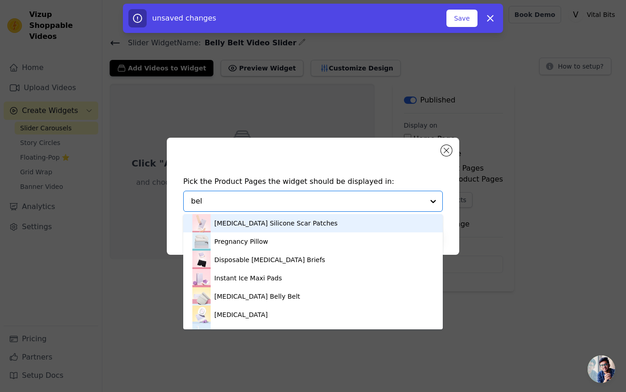
type input "bell"
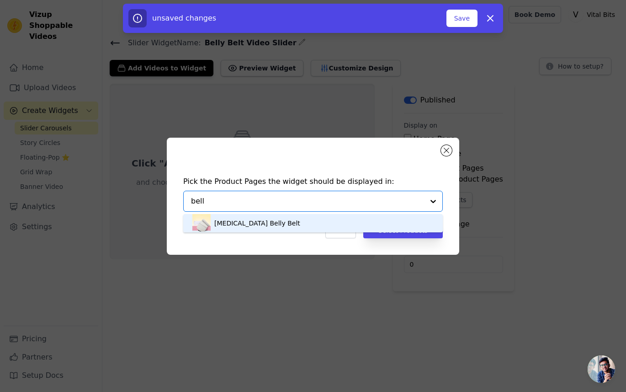
click at [310, 224] on div "Postpartum Belly Belt" at bounding box center [312, 223] width 241 height 18
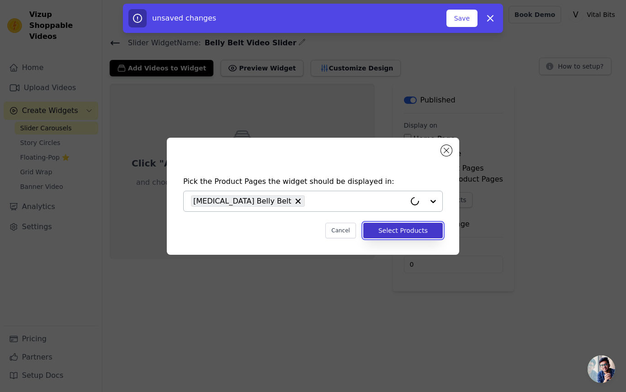
click at [390, 231] on button "Select Products" at bounding box center [403, 231] width 80 height 16
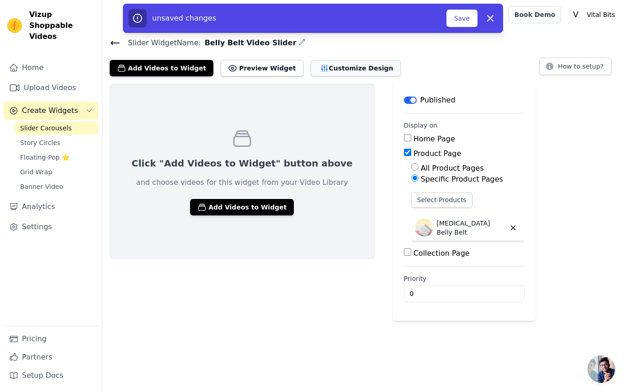
click at [311, 73] on button "Customize Design" at bounding box center [356, 68] width 90 height 16
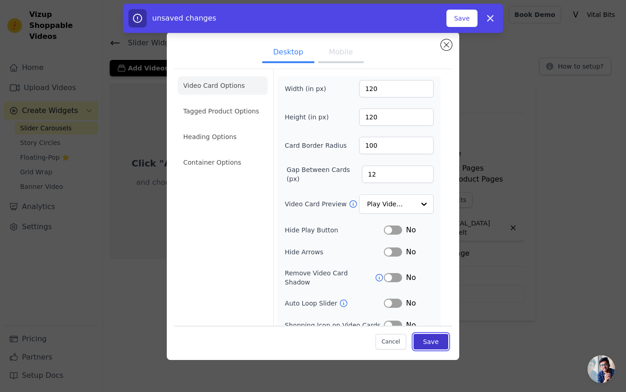
click at [425, 340] on button "Save" at bounding box center [431, 341] width 35 height 16
click at [449, 40] on button "Close modal" at bounding box center [446, 44] width 11 height 11
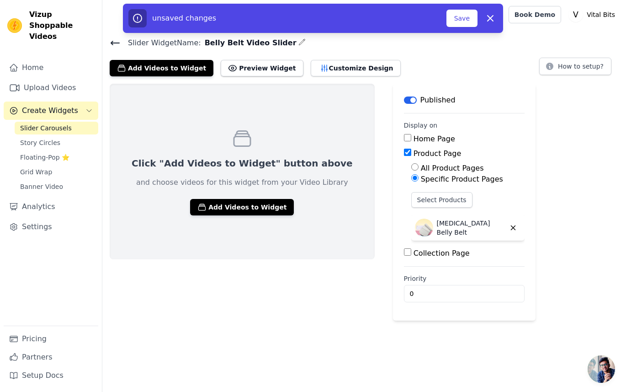
click at [421, 101] on p "Published" at bounding box center [438, 100] width 35 height 11
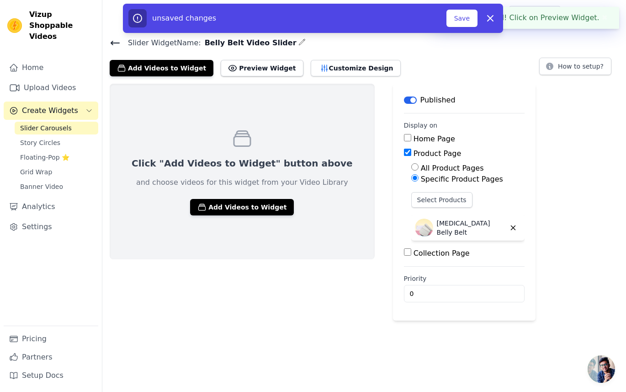
click at [404, 99] on button "Label" at bounding box center [410, 99] width 13 height 7
click at [472, 16] on button "Save" at bounding box center [462, 18] width 31 height 17
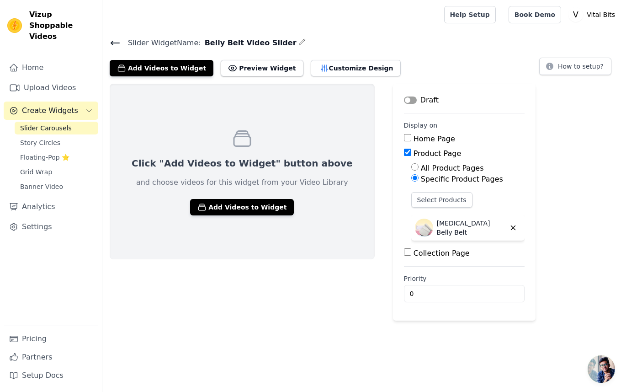
click at [113, 45] on icon at bounding box center [115, 42] width 11 height 11
